Goal: Task Accomplishment & Management: Manage account settings

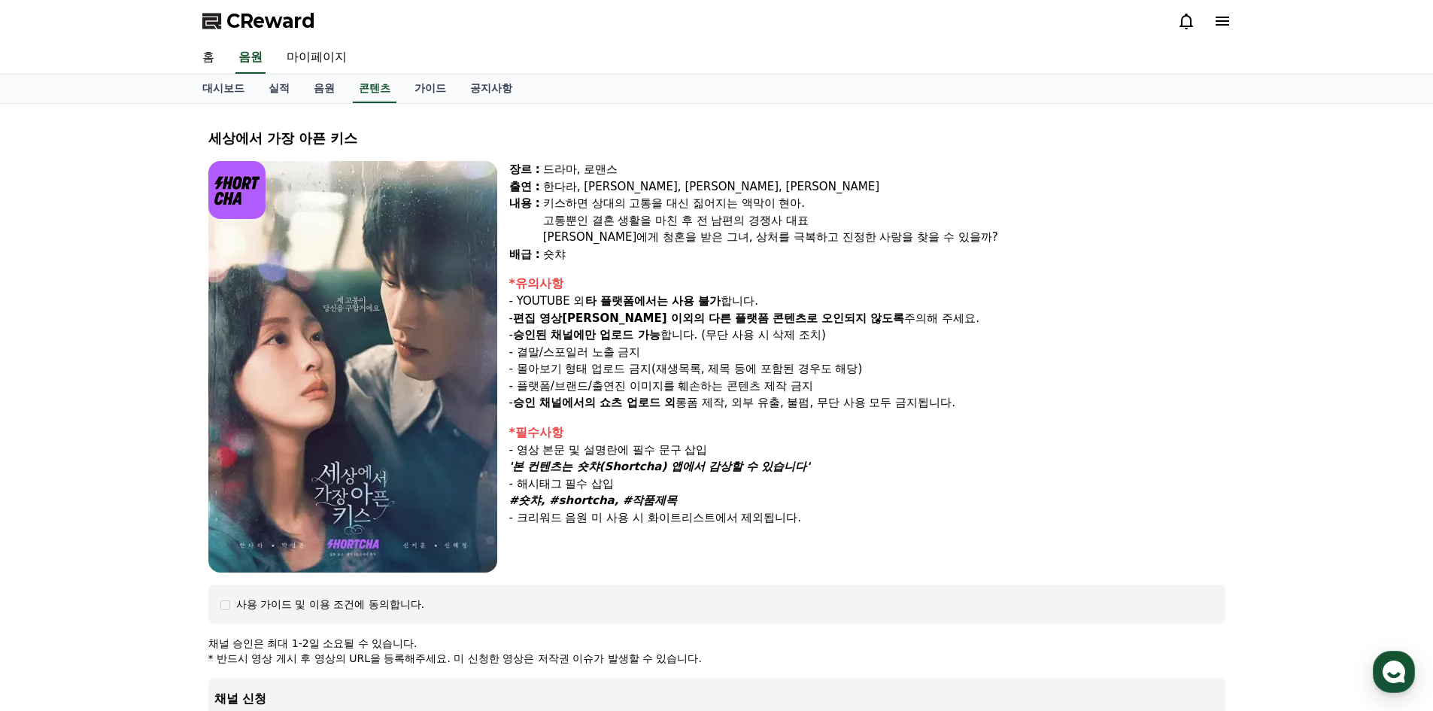
select select
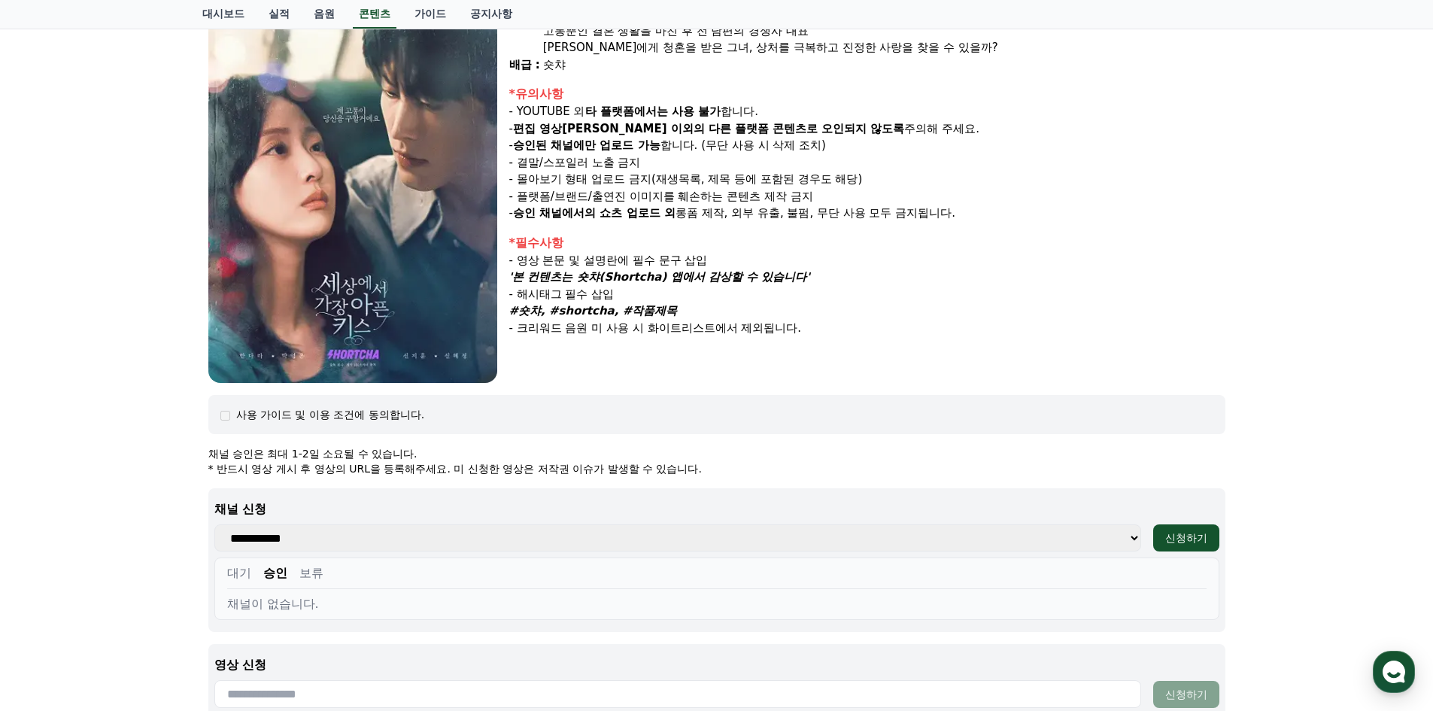
scroll to position [376, 0]
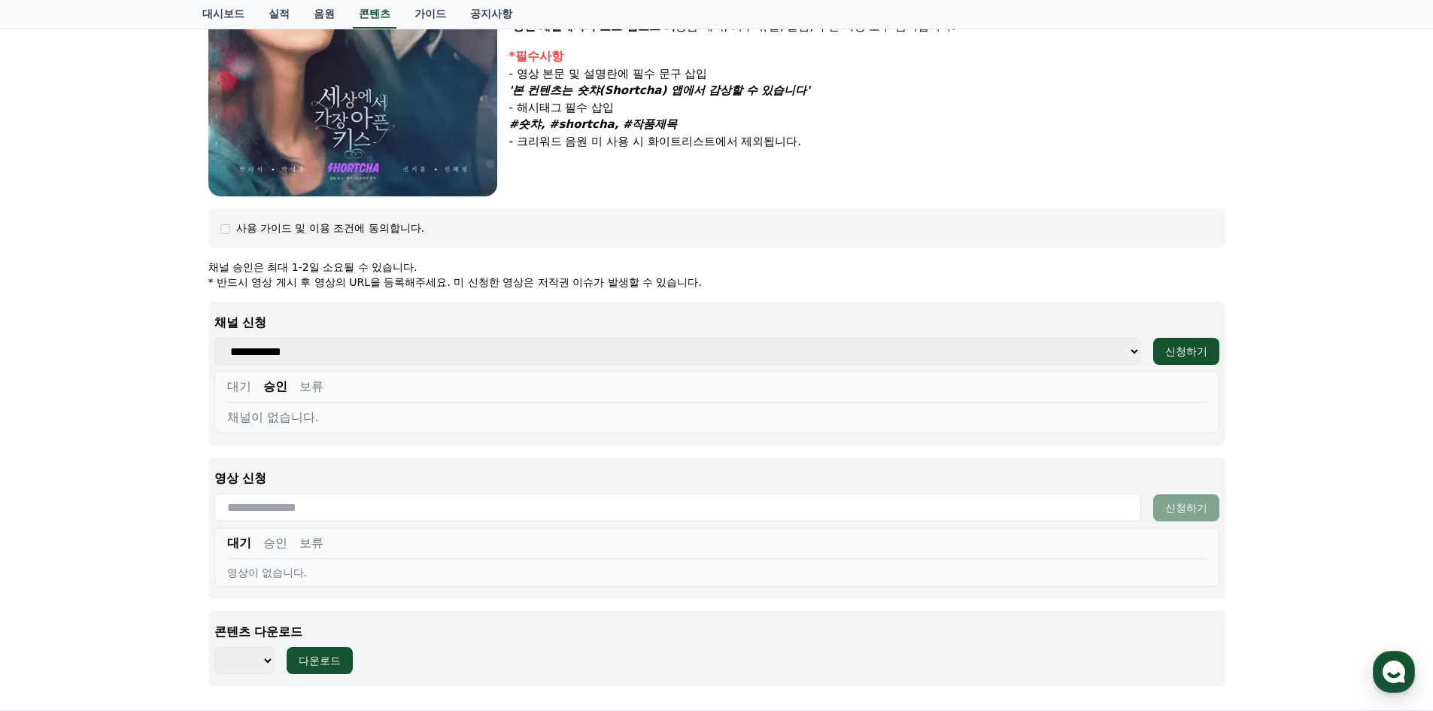
click at [247, 387] on button "대기" at bounding box center [239, 386] width 24 height 18
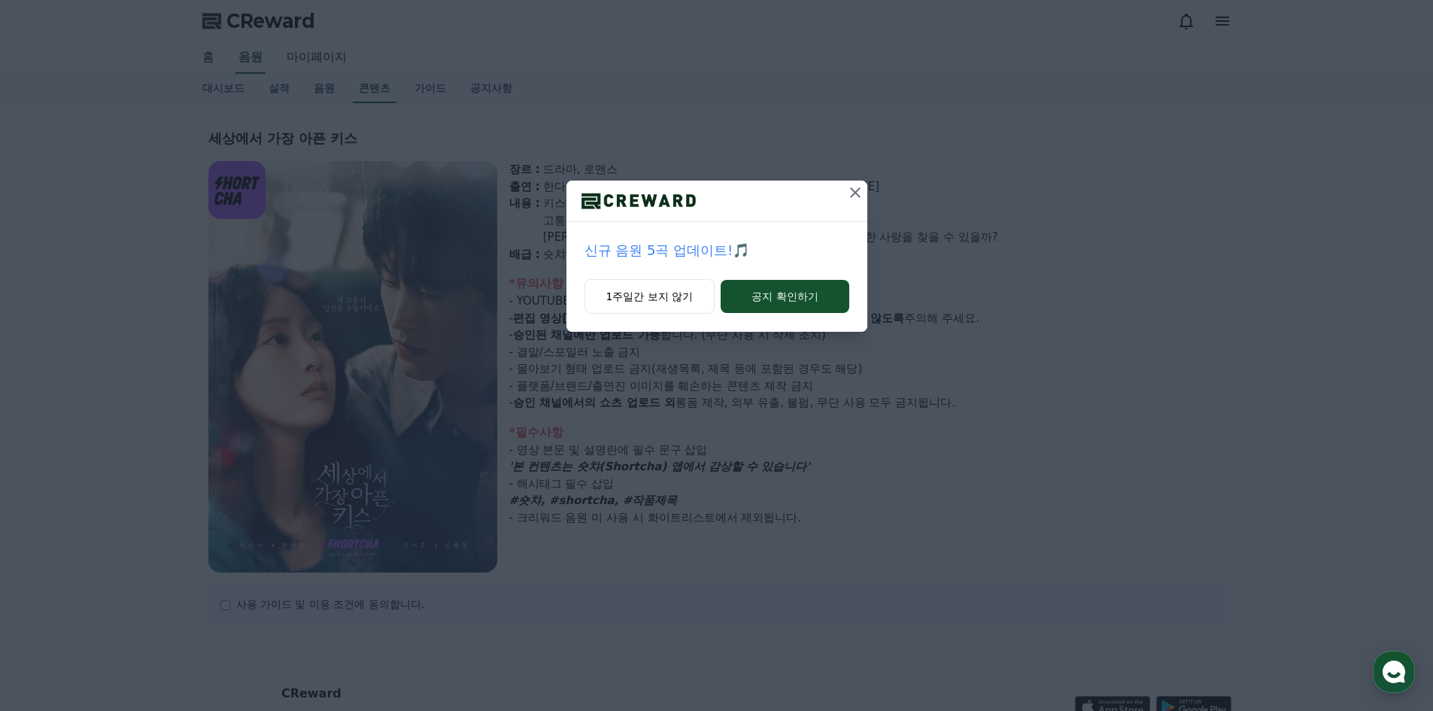
select select
click at [856, 193] on icon at bounding box center [855, 192] width 11 height 11
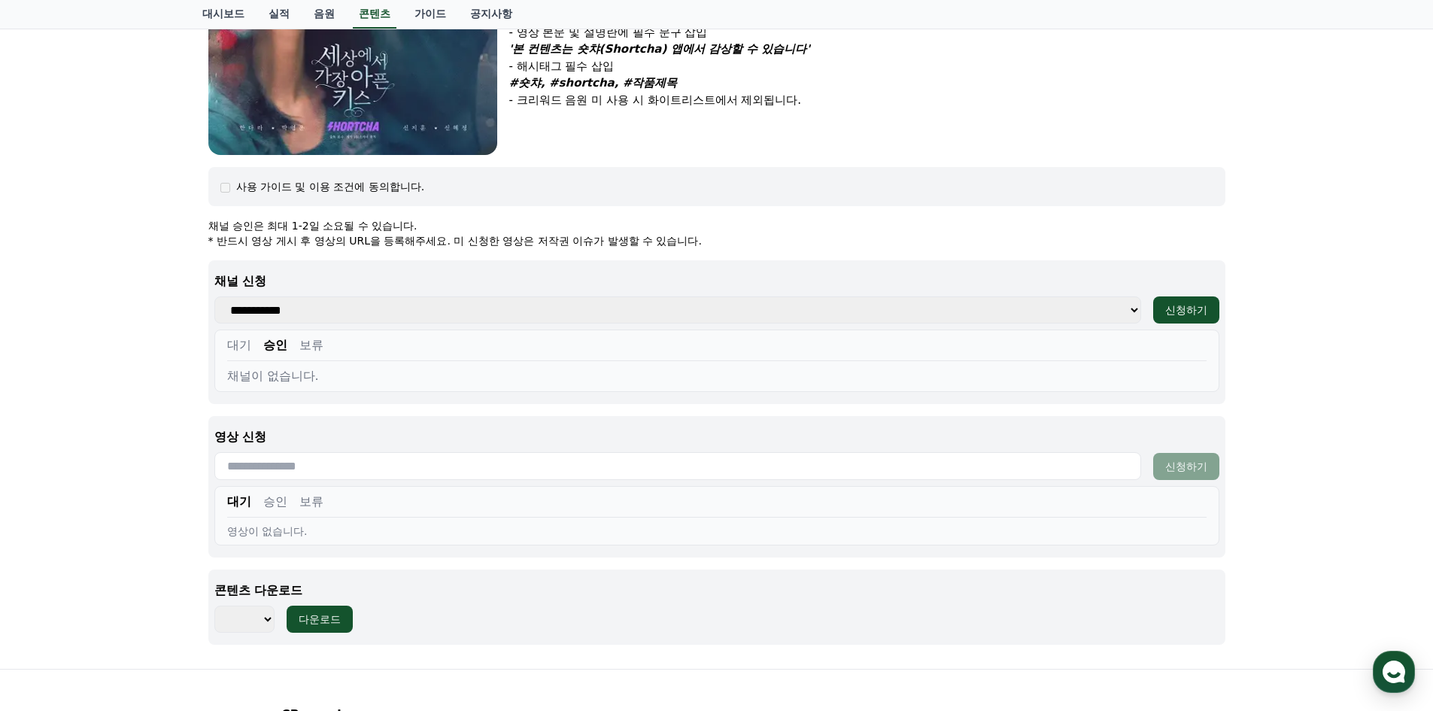
scroll to position [451, 0]
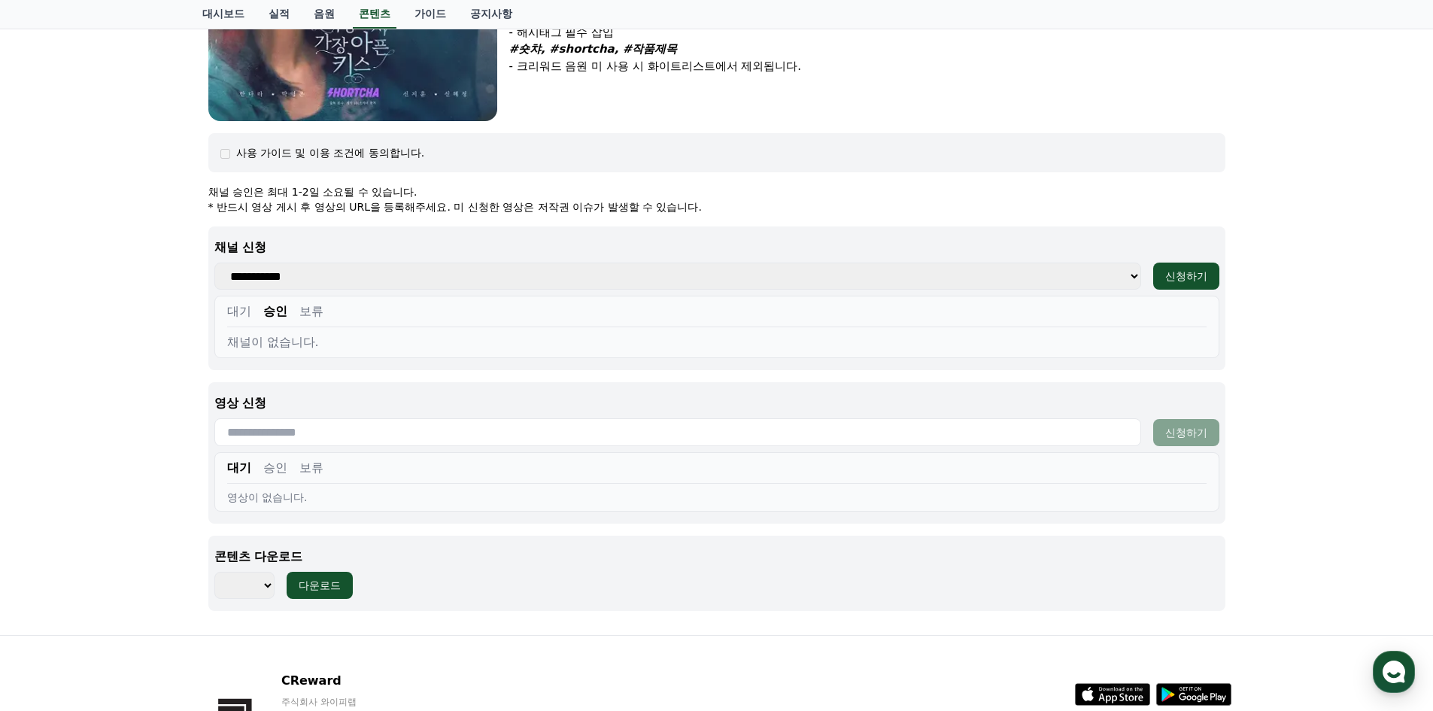
click at [252, 314] on div "대기 승인 보류" at bounding box center [716, 314] width 979 height 25
click at [239, 310] on button "대기" at bounding box center [239, 311] width 24 height 18
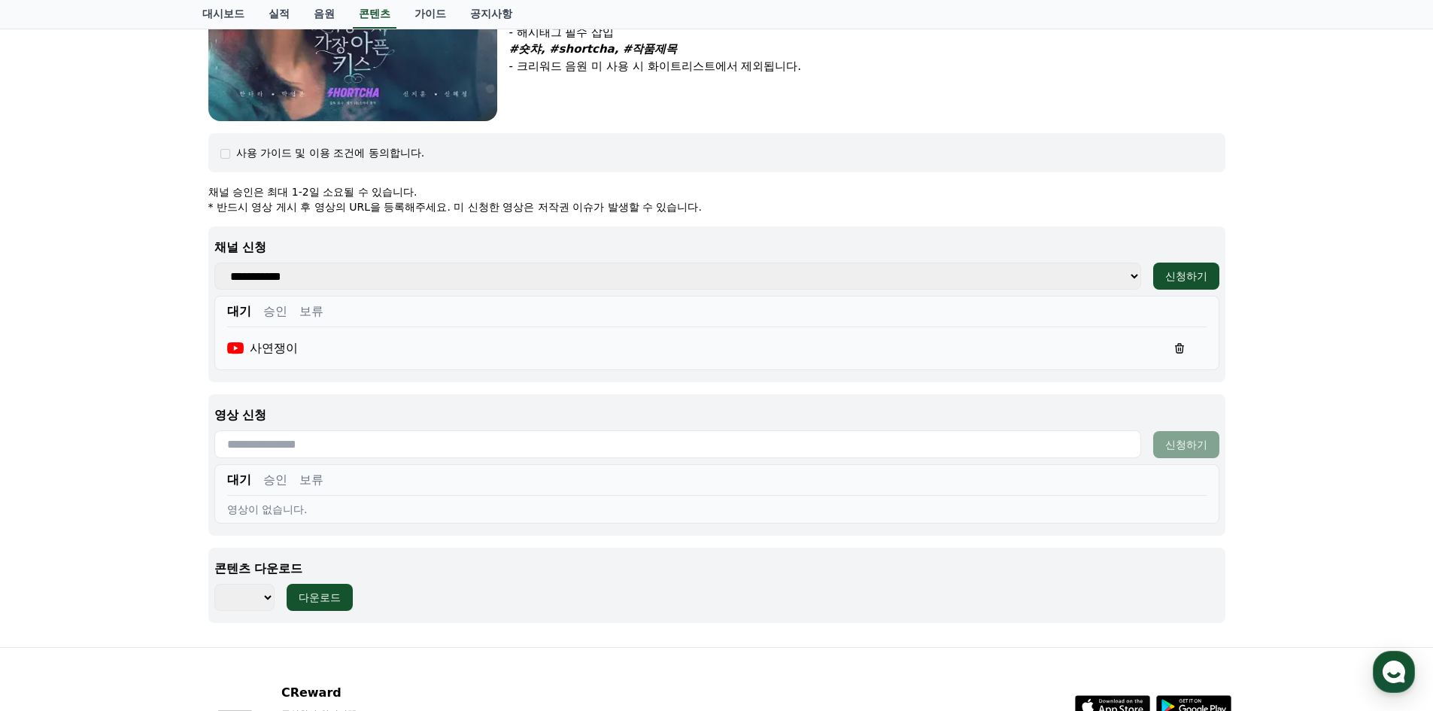
click at [276, 312] on button "승인" at bounding box center [275, 311] width 24 height 18
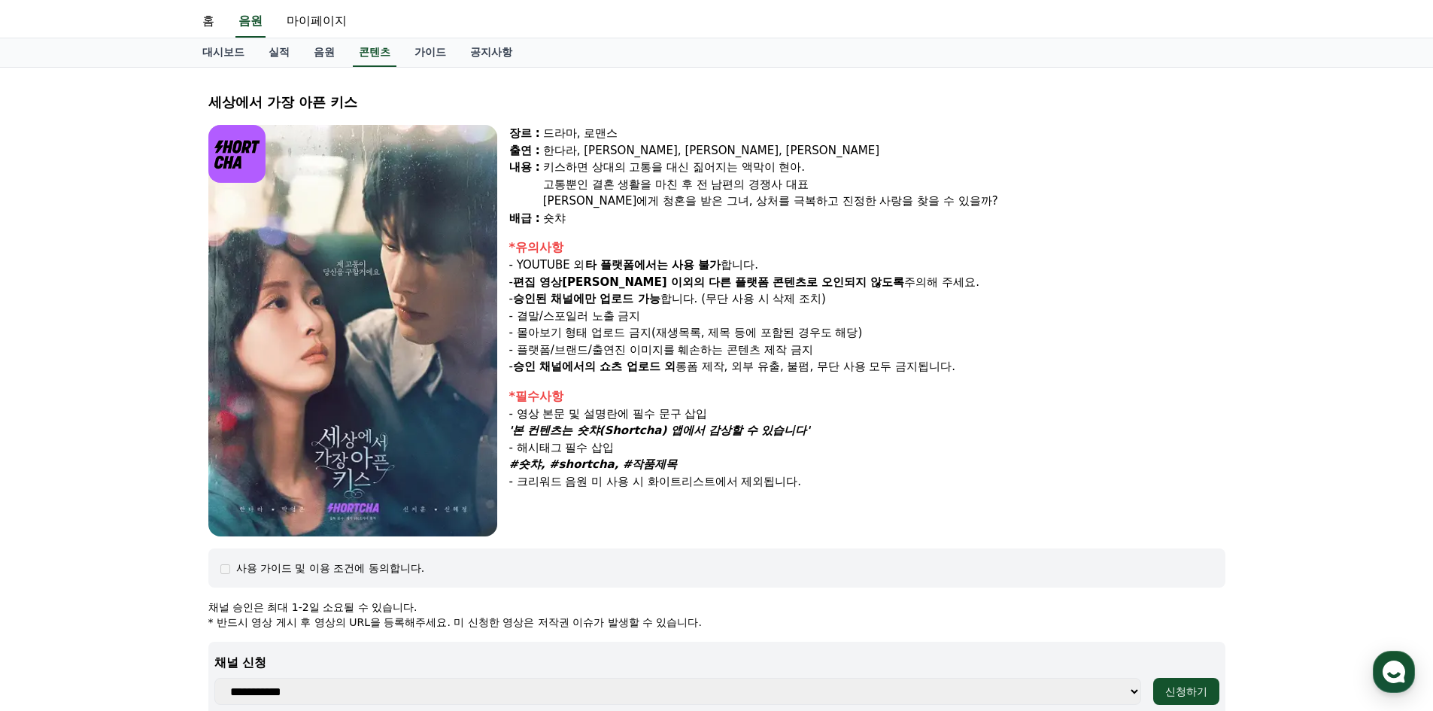
scroll to position [0, 0]
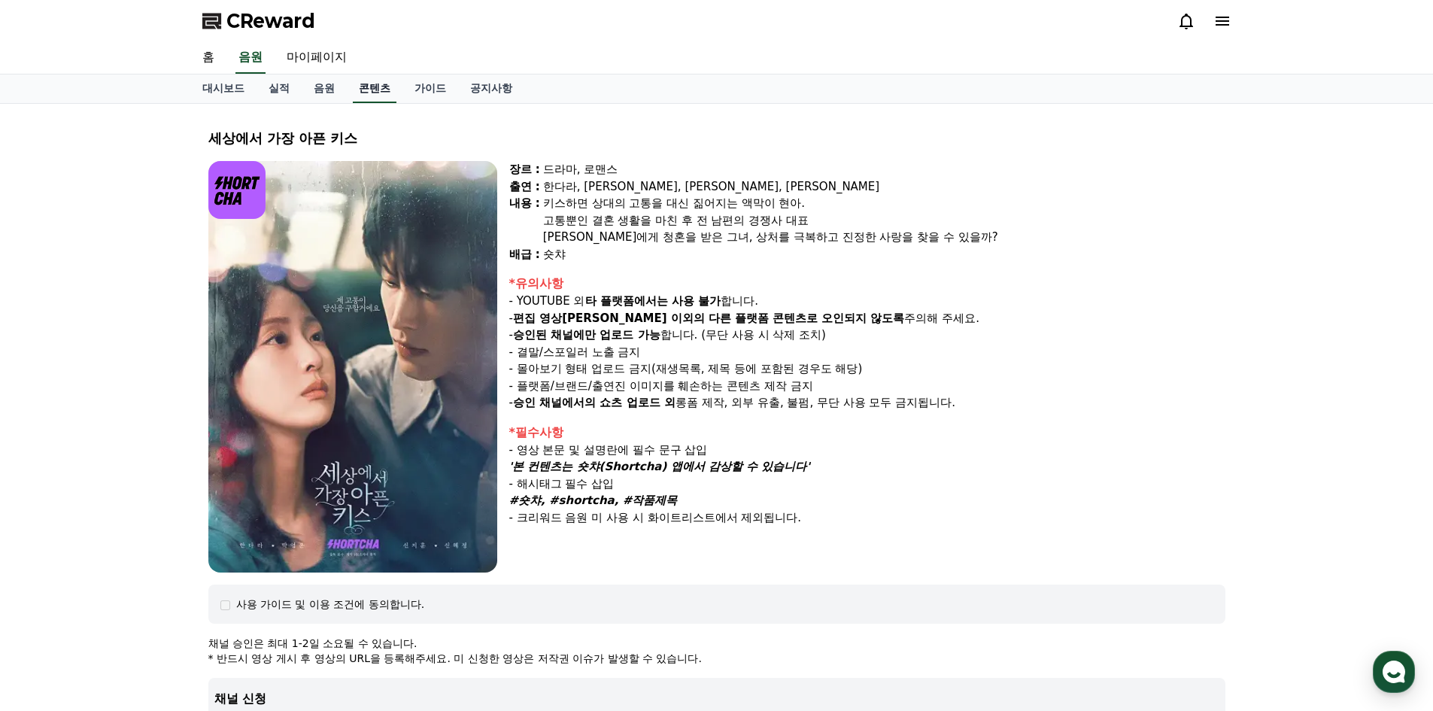
click at [368, 89] on link "콘텐츠" at bounding box center [375, 88] width 44 height 29
